Goal: Transaction & Acquisition: Purchase product/service

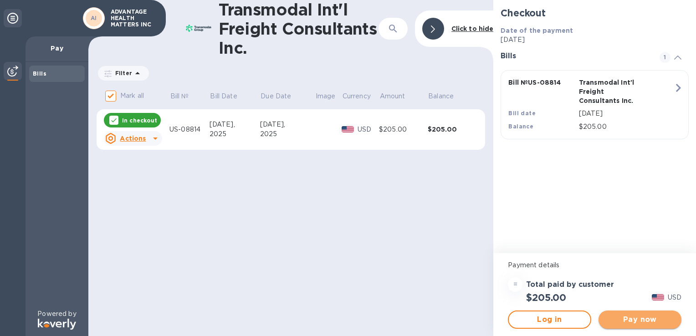
click at [633, 322] on span "Pay now" at bounding box center [640, 319] width 68 height 11
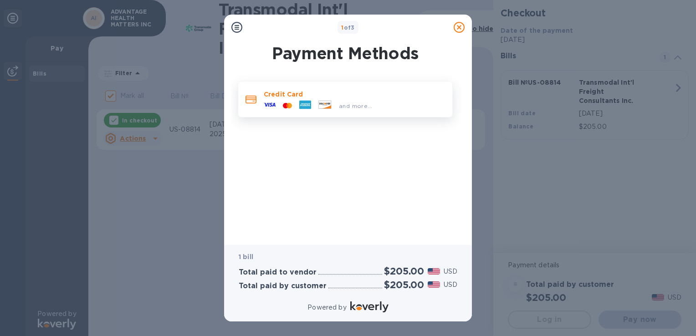
click at [265, 103] on icon at bounding box center [270, 105] width 12 height 4
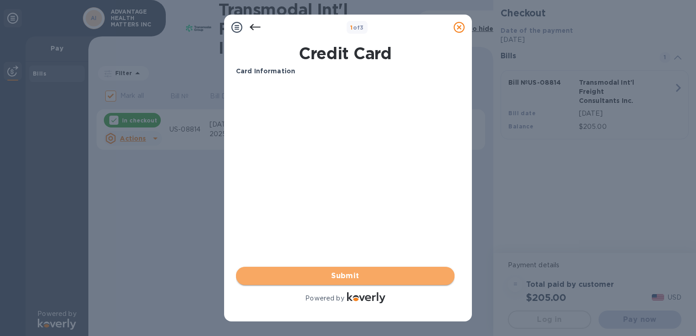
click at [340, 277] on span "Submit" at bounding box center [345, 275] width 204 height 11
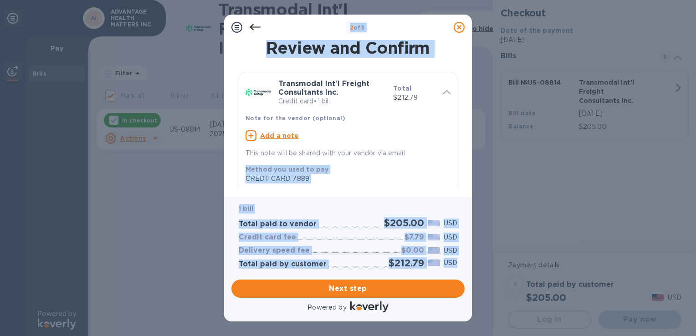
drag, startPoint x: 180, startPoint y: 10, endPoint x: 497, endPoint y: 204, distance: 371.6
click at [497, 204] on div "2 of 3 Review and Confirm Transmodal Int'l Freight Consultants Inc. Credit card…" at bounding box center [348, 168] width 696 height 336
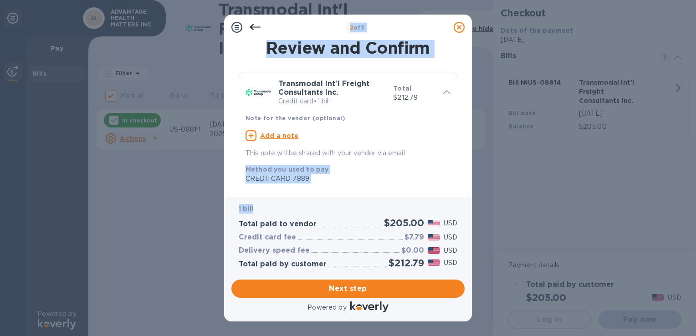
drag, startPoint x: 497, startPoint y: 204, endPoint x: 572, endPoint y: 186, distance: 77.4
click at [572, 186] on div "2 of 3 Review and Confirm Transmodal Int'l Freight Consultants Inc. Credit card…" at bounding box center [348, 168] width 696 height 336
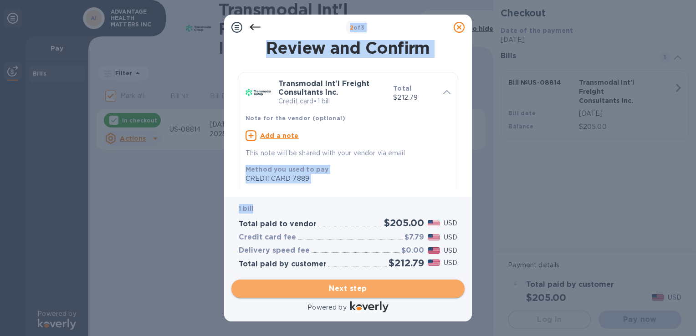
click at [362, 294] on span "Next step" at bounding box center [348, 288] width 219 height 11
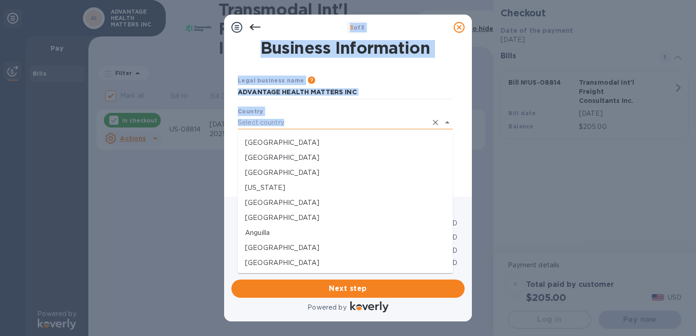
click at [384, 123] on input "text" at bounding box center [332, 122] width 189 height 13
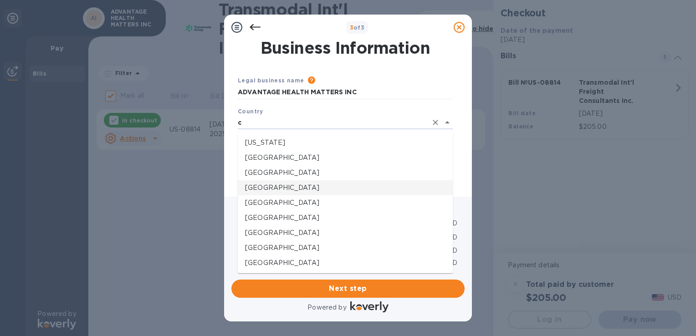
click at [255, 189] on p "[GEOGRAPHIC_DATA]" at bounding box center [345, 188] width 200 height 10
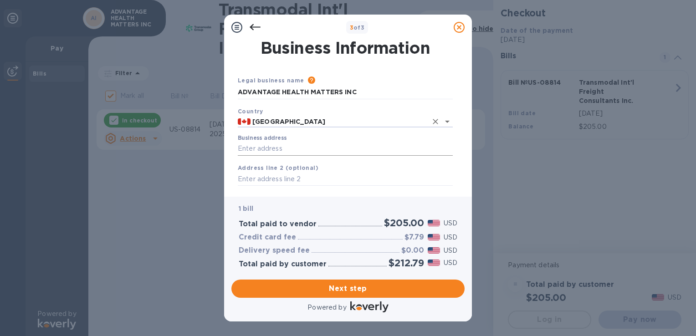
type input "[GEOGRAPHIC_DATA]"
click at [286, 152] on input "Business address" at bounding box center [345, 149] width 215 height 14
type input "[STREET_ADDRESS]"
type input "[GEOGRAPHIC_DATA]"
type input "ON"
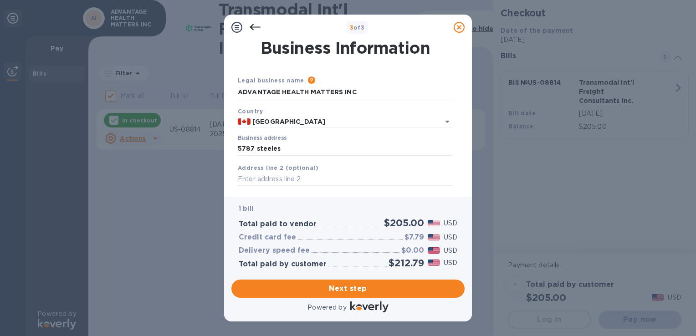
type input "M9L 2W3"
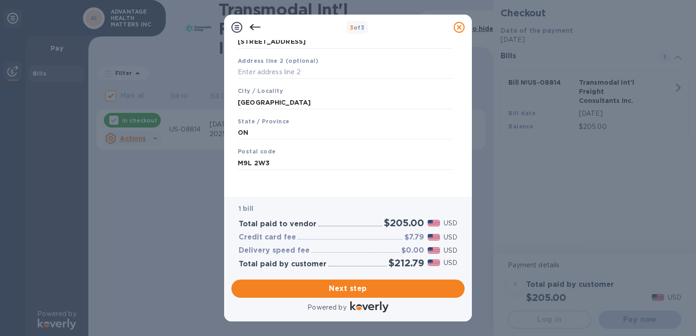
scroll to position [110, 0]
click at [177, 249] on div "3 of 3 Business Information Legal business name Please provide the legal name t…" at bounding box center [348, 168] width 696 height 336
